Goal: Information Seeking & Learning: Compare options

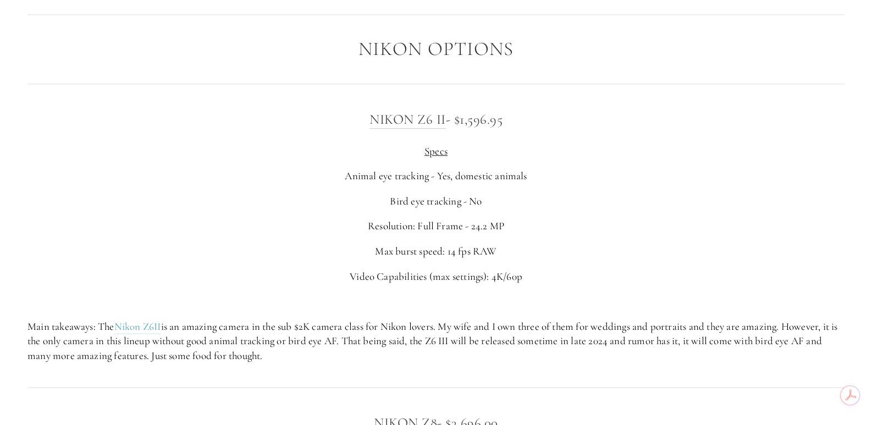
scroll to position [1814, 0]
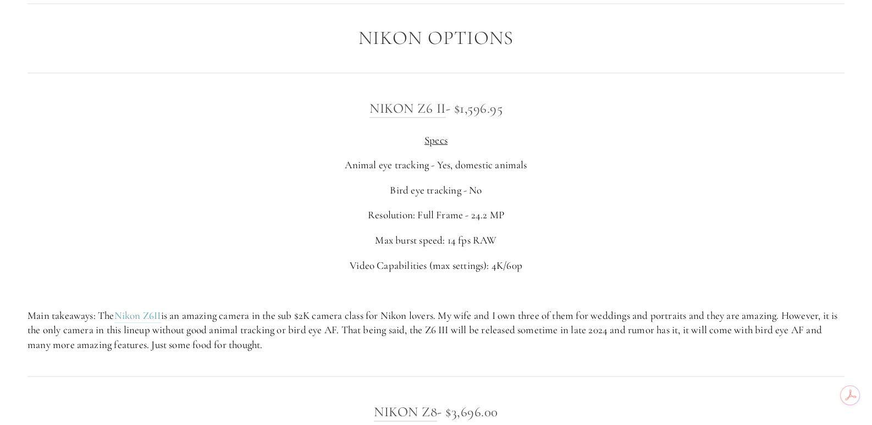
drag, startPoint x: 342, startPoint y: 155, endPoint x: 567, endPoint y: 150, distance: 225.0
click at [567, 150] on div "Nikon Z6 II - $1,596.95 Specs Animal eye tracking - Yes, domestic animals Bird …" at bounding box center [435, 224] width 817 height 255
drag, startPoint x: 464, startPoint y: 191, endPoint x: 360, endPoint y: 200, distance: 104.3
click at [360, 200] on div "Nikon Z6 II - $1,596.95 Specs Animal eye tracking - Yes, domestic animals Bird …" at bounding box center [435, 224] width 817 height 255
drag, startPoint x: 373, startPoint y: 211, endPoint x: 577, endPoint y: 211, distance: 203.5
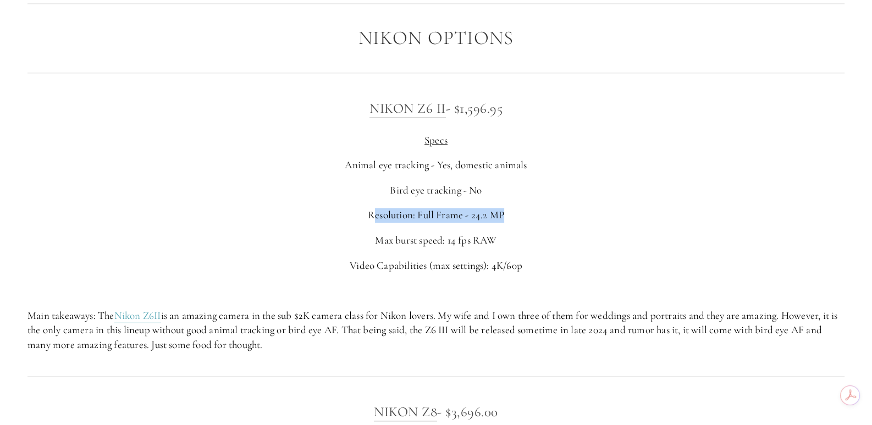
click at [529, 214] on p "Resolution: Full Frame - 24.2 MP" at bounding box center [435, 215] width 817 height 15
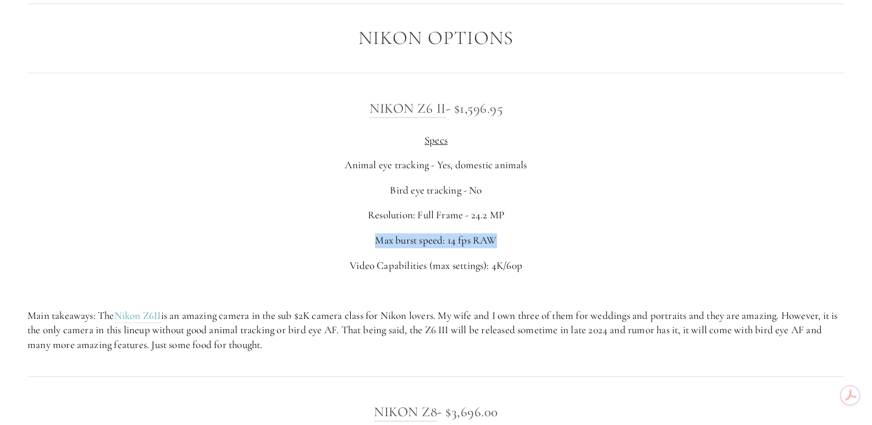
drag, startPoint x: 507, startPoint y: 236, endPoint x: 297, endPoint y: 245, distance: 209.7
click at [295, 245] on p "Max burst speed: 14 fps RAW" at bounding box center [435, 240] width 817 height 15
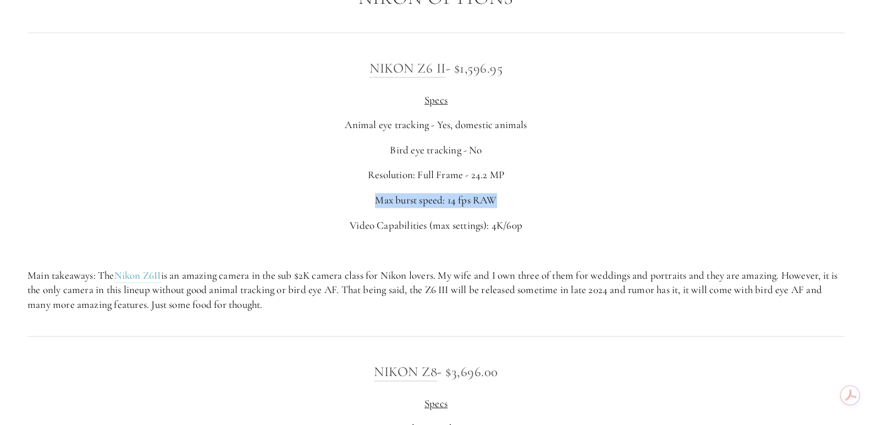
scroll to position [2034, 0]
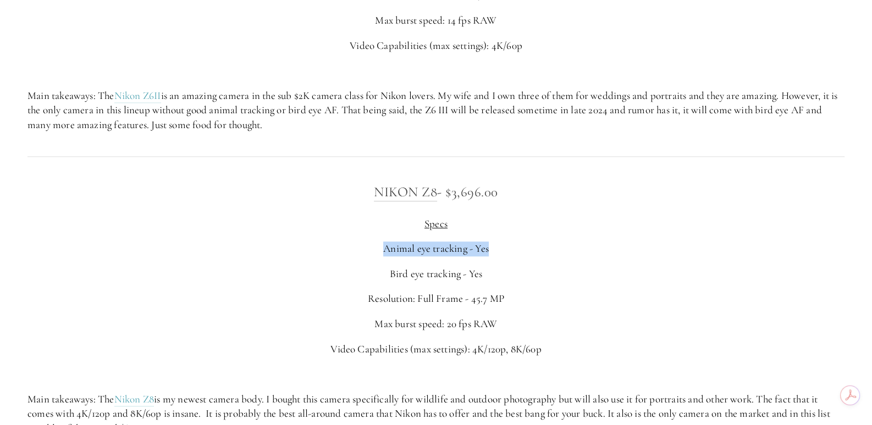
drag, startPoint x: 390, startPoint y: 249, endPoint x: 525, endPoint y: 251, distance: 134.8
click at [525, 251] on p "Animal eye tracking - Yes" at bounding box center [435, 248] width 817 height 15
drag, startPoint x: 410, startPoint y: 268, endPoint x: 396, endPoint y: 271, distance: 14.6
click at [400, 269] on div "Nikon Z8 - $3,696.00 Specs Animal eye tracking - Yes Bird eye tracking - Yes Re…" at bounding box center [435, 308] width 817 height 255
drag, startPoint x: 375, startPoint y: 288, endPoint x: 606, endPoint y: 296, distance: 231.1
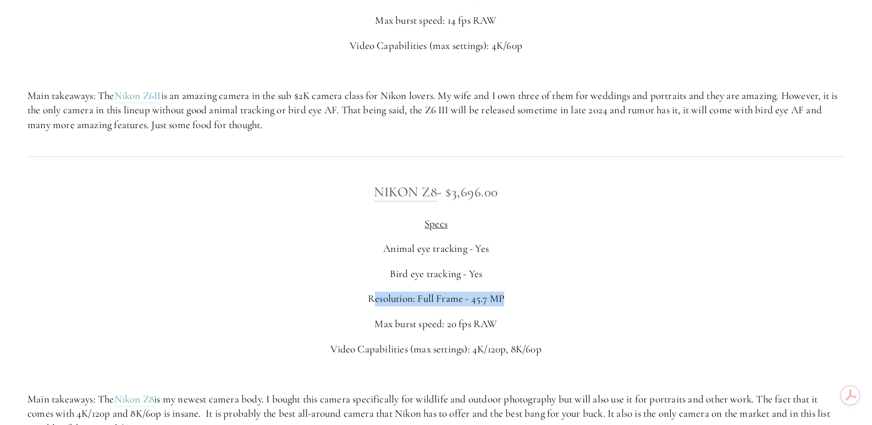
click at [606, 296] on div "Nikon Z8 - $3,696.00 Specs Animal eye tracking - Yes Bird eye tracking - Yes Re…" at bounding box center [435, 308] width 817 height 255
drag, startPoint x: 492, startPoint y: 313, endPoint x: 336, endPoint y: 320, distance: 155.8
click at [336, 320] on div "Nikon Z8 - $3,696.00 Specs Animal eye tracking - Yes Bird eye tracking - Yes Re…" at bounding box center [435, 308] width 817 height 255
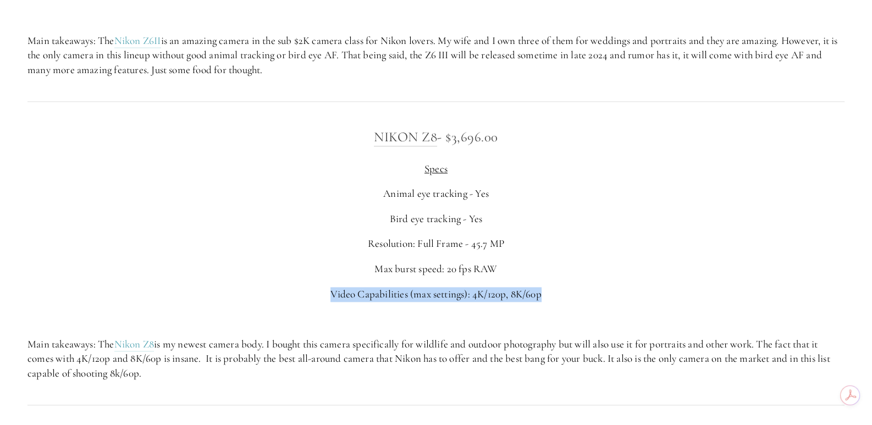
drag, startPoint x: 328, startPoint y: 294, endPoint x: 638, endPoint y: 288, distance: 310.3
click at [640, 288] on p "Video Capabilities (max settings): 4K/120p, 8K/60p" at bounding box center [435, 294] width 817 height 15
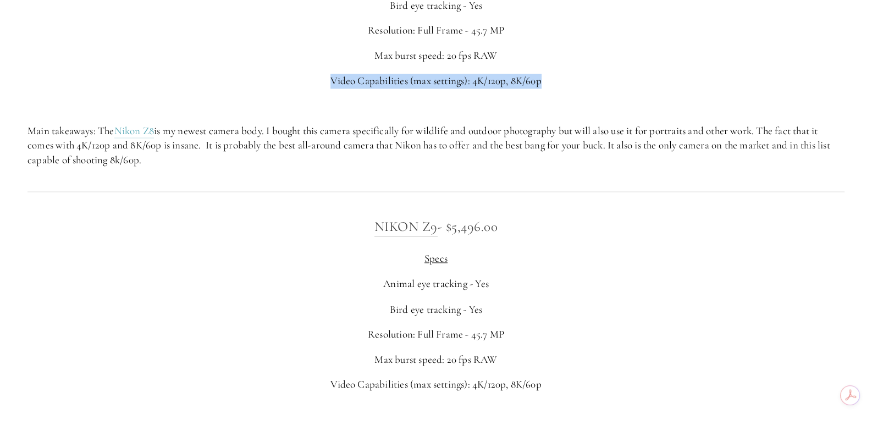
scroll to position [2420, 0]
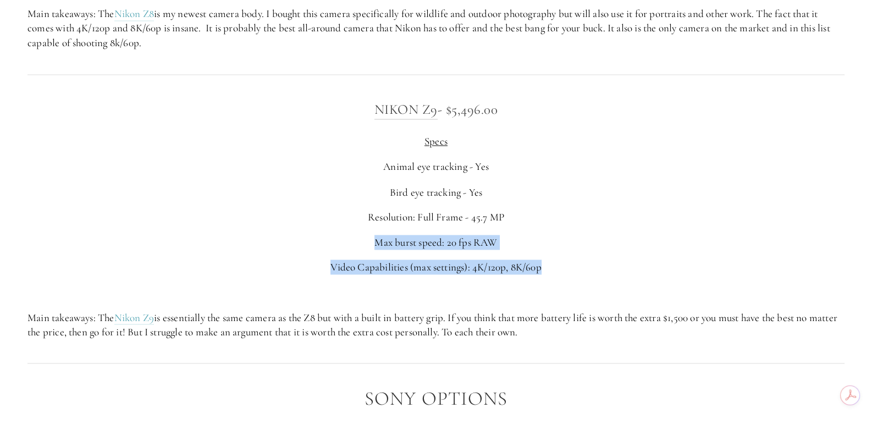
drag, startPoint x: 510, startPoint y: 266, endPoint x: 274, endPoint y: 210, distance: 243.1
click at [270, 228] on div "Nikon Z9 - $5,496.00 Specs Animal eye tracking - Yes Bird eye tracking - Yes Re…" at bounding box center [435, 218] width 817 height 240
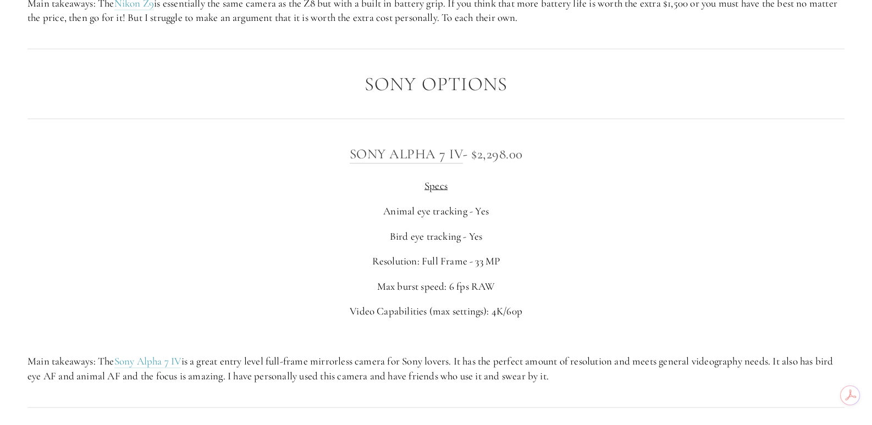
scroll to position [2750, 0]
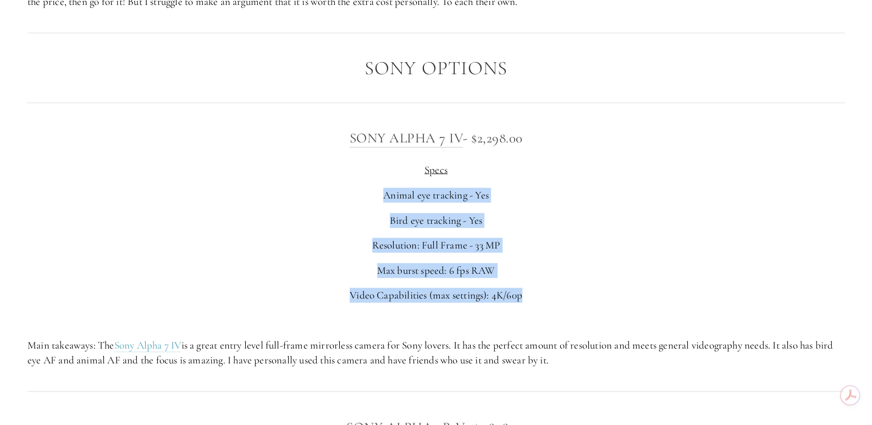
drag, startPoint x: 366, startPoint y: 247, endPoint x: 355, endPoint y: 196, distance: 52.3
click at [355, 196] on div "Sony Alpha 7 IV - $2,298.00 Specs Animal eye tracking - Yes Bird eye tracking -…" at bounding box center [435, 247] width 817 height 240
click at [517, 230] on div "Sony Alpha 7 IV - $2,298.00 Specs Animal eye tracking - Yes Bird eye tracking -…" at bounding box center [435, 247] width 817 height 240
click at [516, 239] on p "Resolution: Full Frame - 33 MP" at bounding box center [435, 245] width 817 height 15
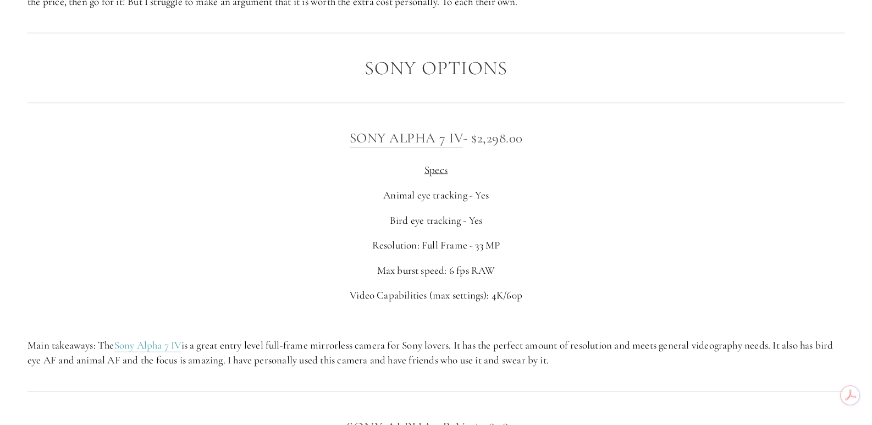
drag, startPoint x: 509, startPoint y: 246, endPoint x: 318, endPoint y: 256, distance: 191.1
click at [318, 256] on div "Sony Alpha 7 IV - $2,298.00 Specs Animal eye tracking - Yes Bird eye tracking -…" at bounding box center [435, 247] width 817 height 240
drag, startPoint x: 498, startPoint y: 273, endPoint x: 352, endPoint y: 279, distance: 145.9
click at [354, 278] on div "Sony Alpha 7 IV - $2,298.00 Specs Animal eye tracking - Yes Bird eye tracking -…" at bounding box center [435, 247] width 817 height 240
click at [345, 288] on div "Sony Alpha 7 IV - $2,298.00 Specs Animal eye tracking - Yes Bird eye tracking -…" at bounding box center [435, 247] width 817 height 240
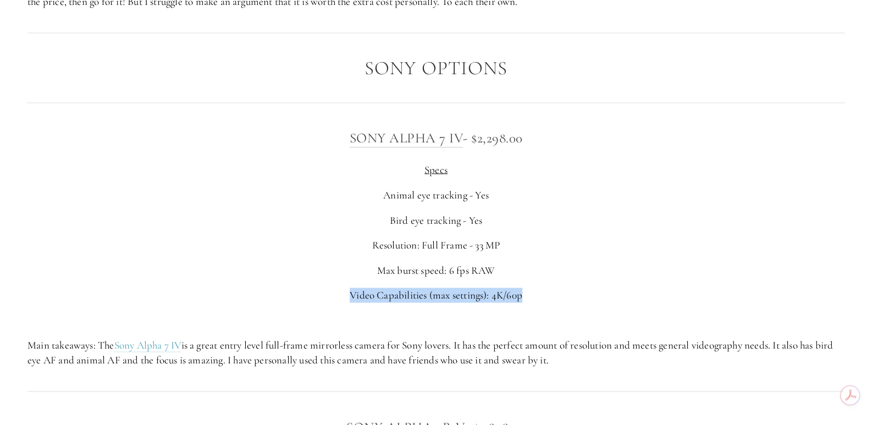
drag, startPoint x: 345, startPoint y: 288, endPoint x: 509, endPoint y: 295, distance: 163.5
click at [509, 295] on div "Sony Alpha 7 IV - $2,298.00 Specs Animal eye tracking - Yes Bird eye tracking -…" at bounding box center [435, 247] width 817 height 240
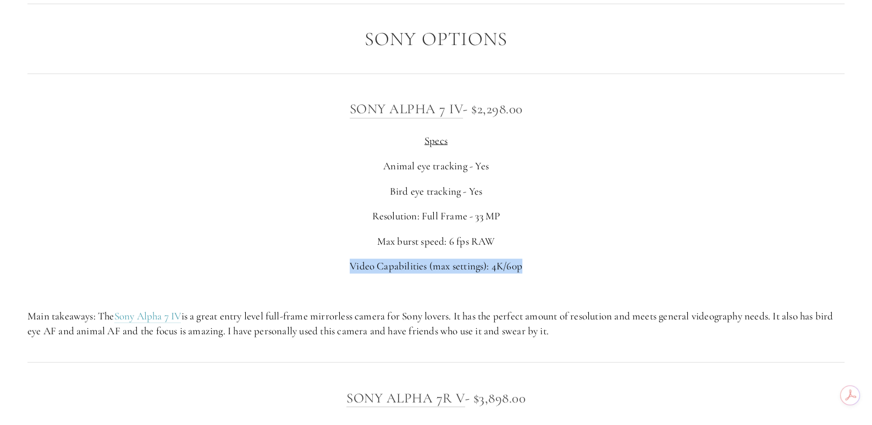
scroll to position [2915, 0]
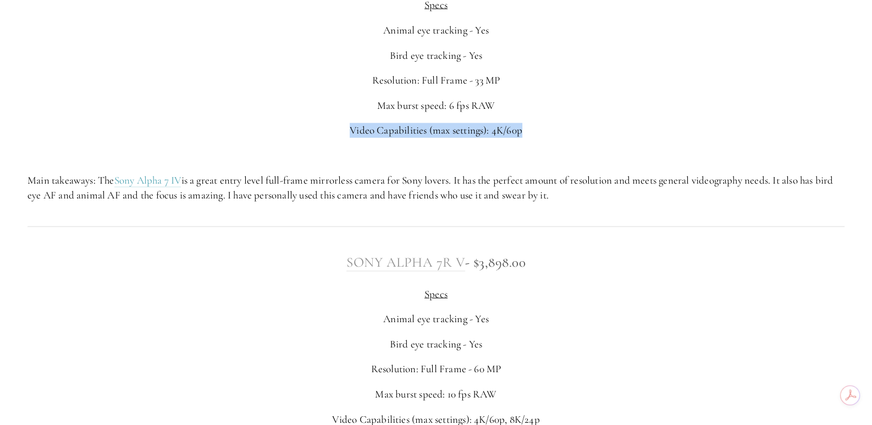
drag, startPoint x: 537, startPoint y: 260, endPoint x: 353, endPoint y: 266, distance: 184.4
click at [353, 266] on h3 "Sony Alpha 7R V - $3,898.00" at bounding box center [435, 262] width 817 height 22
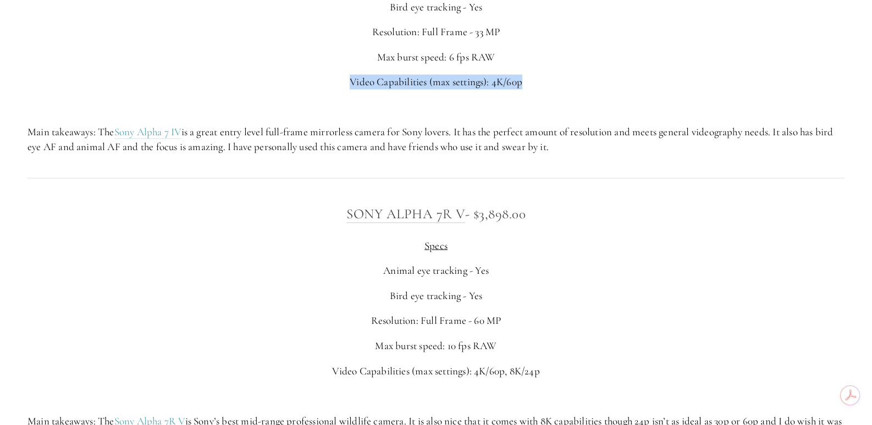
scroll to position [2970, 0]
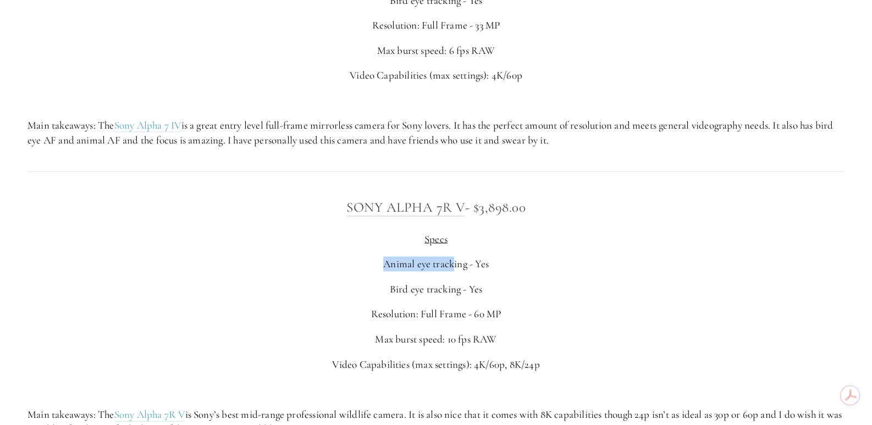
drag, startPoint x: 388, startPoint y: 264, endPoint x: 492, endPoint y: 270, distance: 104.7
click at [472, 266] on p "Animal eye tracking - Yes" at bounding box center [435, 264] width 817 height 15
drag, startPoint x: 483, startPoint y: 290, endPoint x: 367, endPoint y: 302, distance: 116.7
click at [367, 302] on div "Sony Alpha 7R V - $3,898.00 Specs Animal eye tracking - Yes Bird eye tracking -…" at bounding box center [435, 316] width 817 height 240
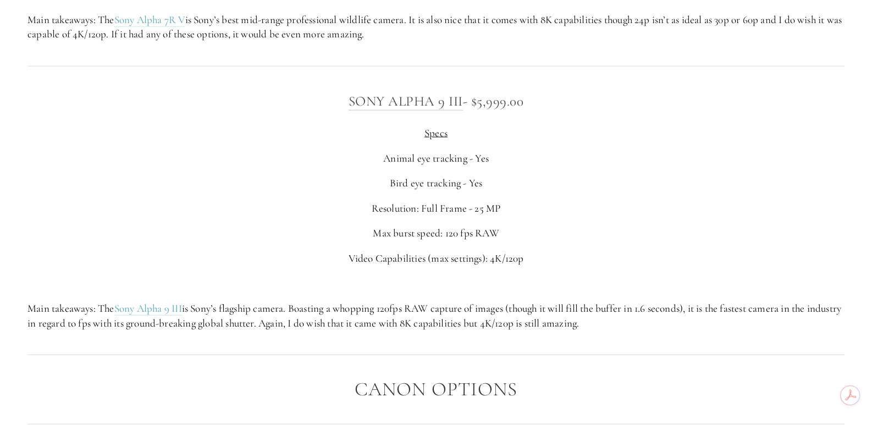
scroll to position [3355, 0]
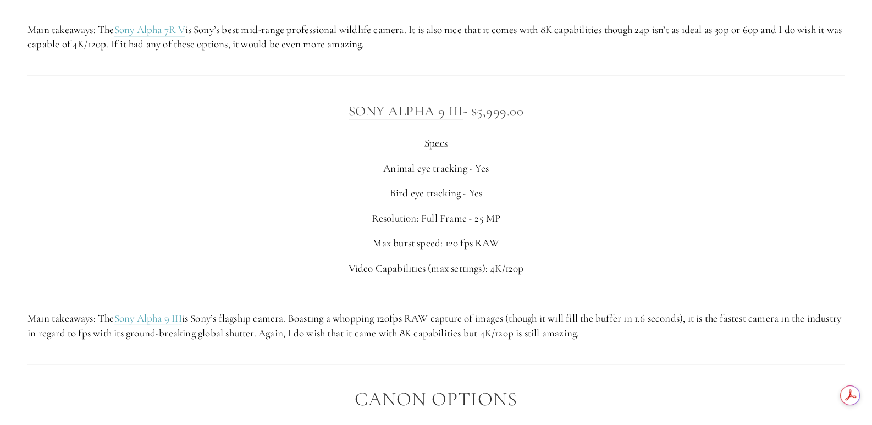
drag, startPoint x: 528, startPoint y: 321, endPoint x: 656, endPoint y: 336, distance: 129.1
click at [657, 336] on p "Main takeaways: The Sony Alpha 9 III is Sony’s flagship camera. Boasting a whop…" at bounding box center [435, 325] width 817 height 29
click at [640, 334] on p "Main takeaways: The Sony Alpha 9 III is Sony’s flagship camera. Boasting a whop…" at bounding box center [435, 325] width 817 height 29
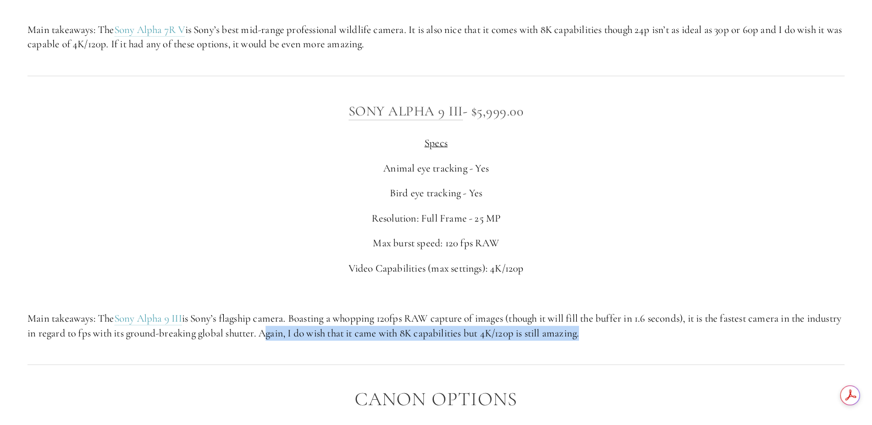
drag, startPoint x: 640, startPoint y: 334, endPoint x: 302, endPoint y: 329, distance: 337.2
click at [302, 329] on p "Main takeaways: The Sony Alpha 9 III is Sony’s flagship camera. Boasting a whop…" at bounding box center [435, 325] width 817 height 29
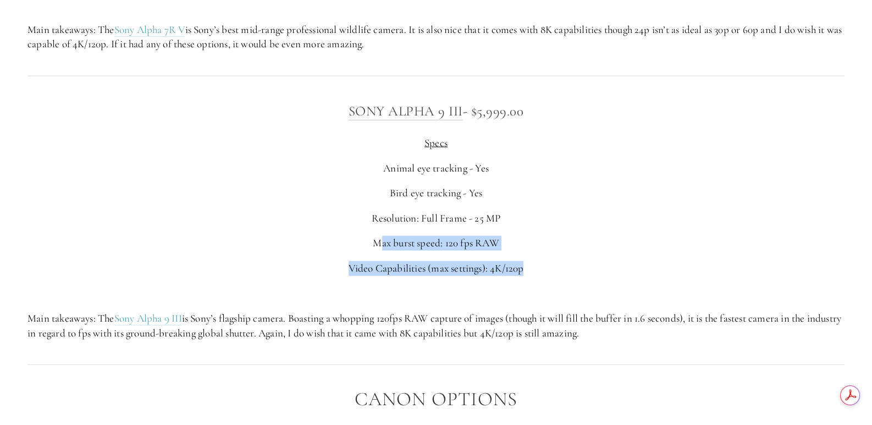
drag, startPoint x: 396, startPoint y: 261, endPoint x: 382, endPoint y: 244, distance: 21.9
click at [382, 244] on div "Sony Alpha 9 III - $5,999.00 Specs Animal eye tracking - Yes Bird eye tracking …" at bounding box center [435, 220] width 817 height 240
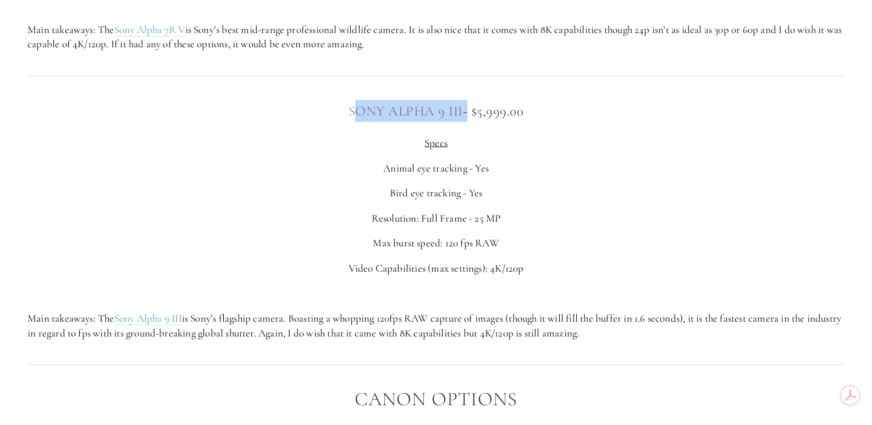
drag, startPoint x: 465, startPoint y: 111, endPoint x: 355, endPoint y: 116, distance: 109.6
click at [355, 116] on h3 "Sony Alpha 9 III - $5,999.00" at bounding box center [435, 111] width 817 height 22
drag, startPoint x: 344, startPoint y: 109, endPoint x: 464, endPoint y: 108, distance: 119.9
click at [464, 108] on h3 "Sony Alpha 9 III - $5,999.00" at bounding box center [435, 111] width 817 height 22
copy h3 "Sony Alpha 9 III"
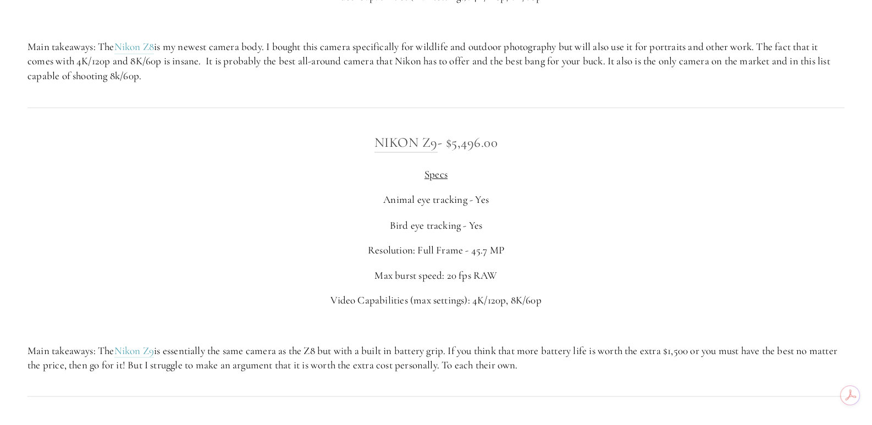
scroll to position [2420, 0]
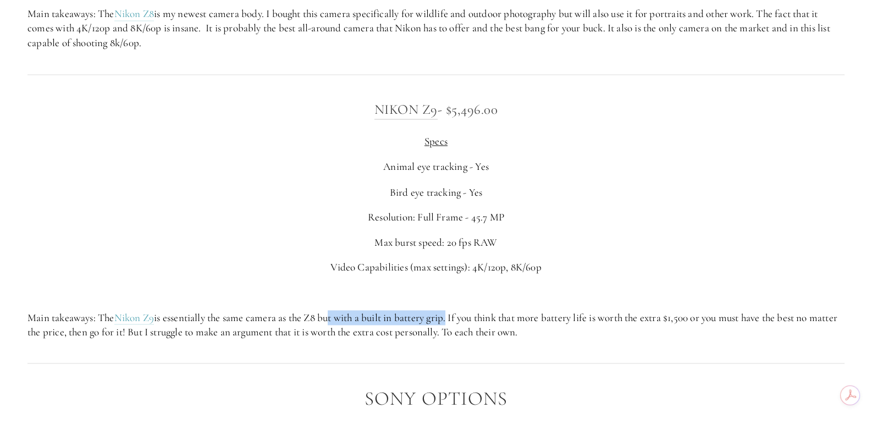
drag, startPoint x: 329, startPoint y: 317, endPoint x: 453, endPoint y: 318, distance: 123.2
click at [453, 318] on p "Main takeaways: The Nikon Z9 is essentially the same camera as the Z8 but with …" at bounding box center [435, 324] width 817 height 29
drag, startPoint x: 491, startPoint y: 327, endPoint x: 122, endPoint y: 343, distance: 369.4
click at [122, 343] on div "Nikon Z9 - $5,496.00 Specs Animal eye tracking - Yes Bird eye tracking - Yes Re…" at bounding box center [436, 218] width 836 height 259
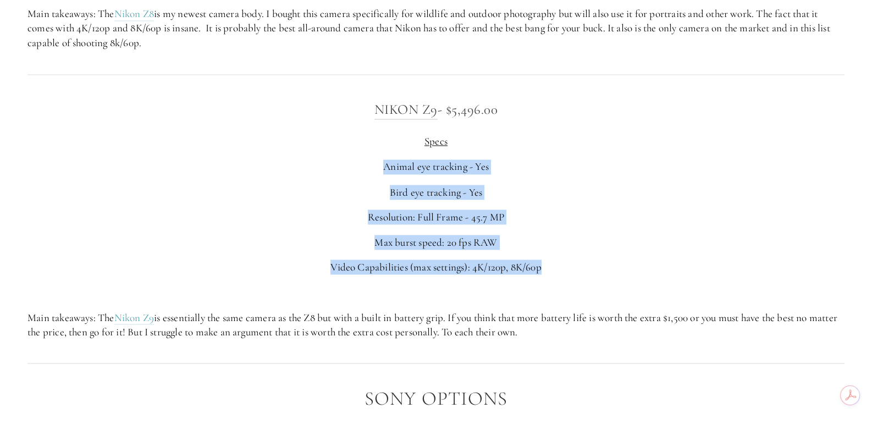
drag, startPoint x: 489, startPoint y: 262, endPoint x: 386, endPoint y: 162, distance: 143.5
click at [386, 162] on div "Nikon Z9 - $5,496.00 Specs Animal eye tracking - Yes Bird eye tracking - Yes Re…" at bounding box center [435, 218] width 817 height 240
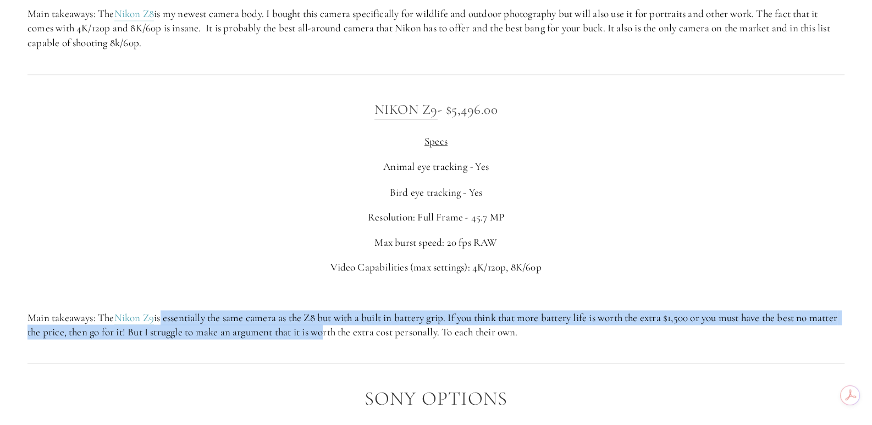
drag, startPoint x: 202, startPoint y: 324, endPoint x: 361, endPoint y: 323, distance: 158.4
click at [356, 325] on p "Main takeaways: The Nikon Z9 is essentially the same camera as the Z8 but with …" at bounding box center [435, 324] width 817 height 29
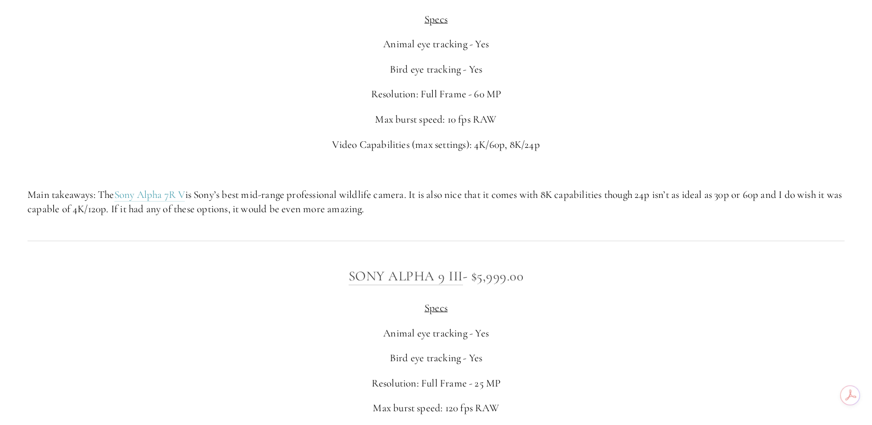
scroll to position [3355, 0]
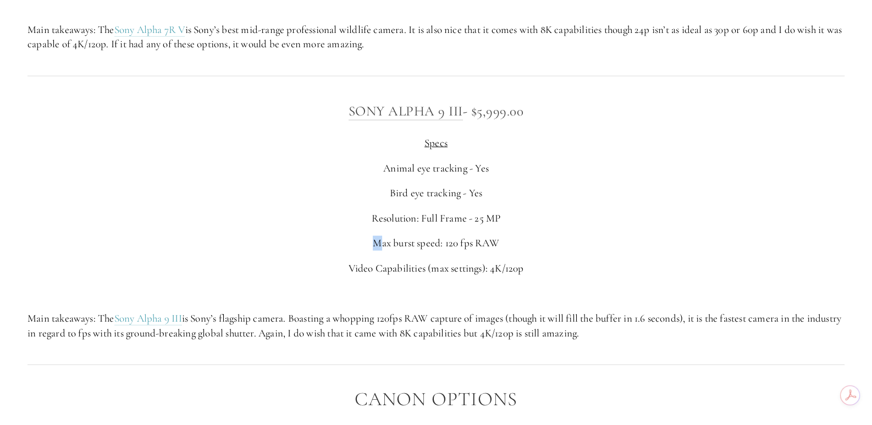
drag, startPoint x: 389, startPoint y: 242, endPoint x: 593, endPoint y: 213, distance: 206.6
click at [588, 217] on div "Sony Alpha 9 III - $5,999.00 Specs Animal eye tracking - Yes Bird eye tracking …" at bounding box center [435, 220] width 817 height 240
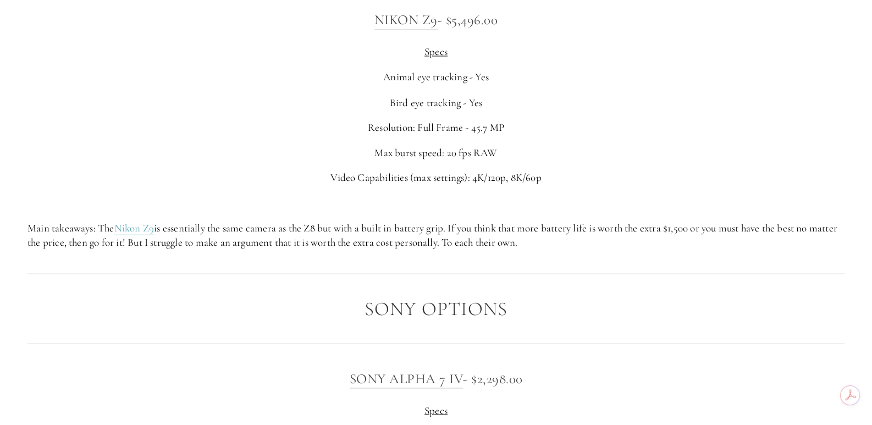
scroll to position [2475, 0]
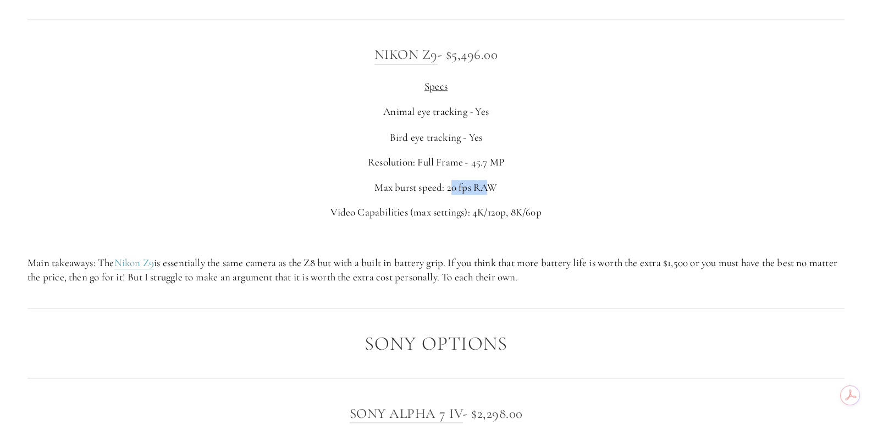
drag, startPoint x: 449, startPoint y: 185, endPoint x: 490, endPoint y: 182, distance: 40.8
click at [490, 182] on p "Max burst speed: 20 fps RAW" at bounding box center [435, 187] width 817 height 15
drag, startPoint x: 478, startPoint y: 210, endPoint x: 564, endPoint y: 213, distance: 85.3
click at [564, 213] on p "Video Capabilities (max settings): 4K/120p, 8K/60p" at bounding box center [435, 212] width 817 height 15
drag, startPoint x: 558, startPoint y: 277, endPoint x: 510, endPoint y: 266, distance: 49.2
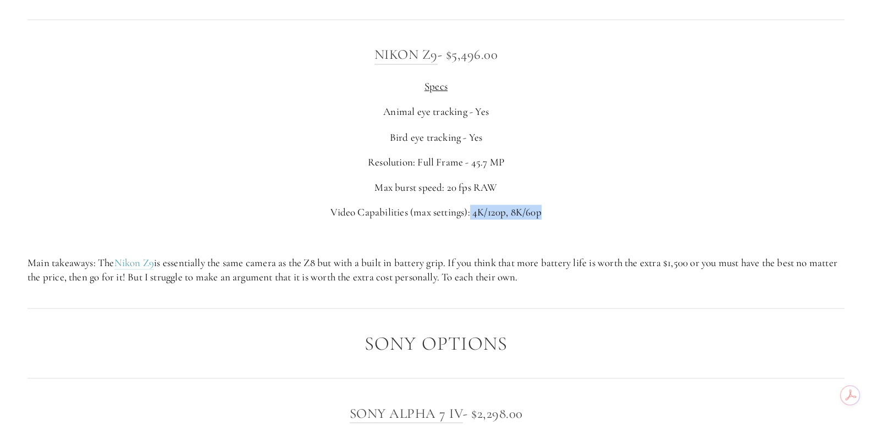
click at [510, 266] on p "Main takeaways: The Nikon Z9 is essentially the same camera as the Z8 but with …" at bounding box center [435, 269] width 817 height 29
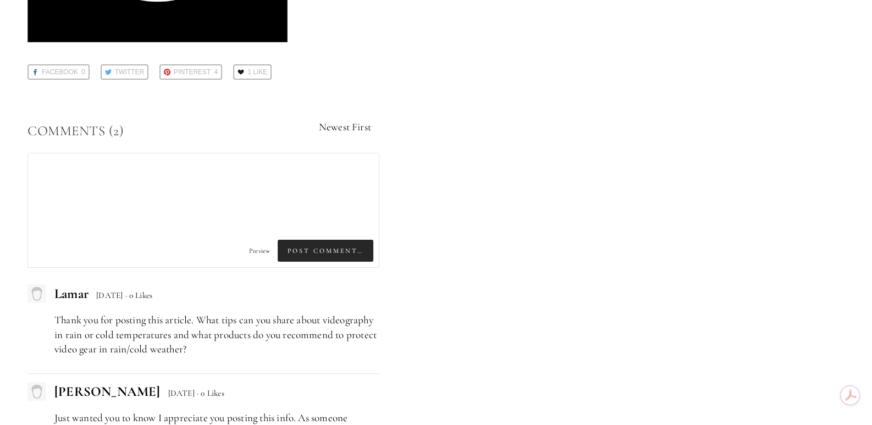
scroll to position [5445, 0]
